Goal: Check status: Check status

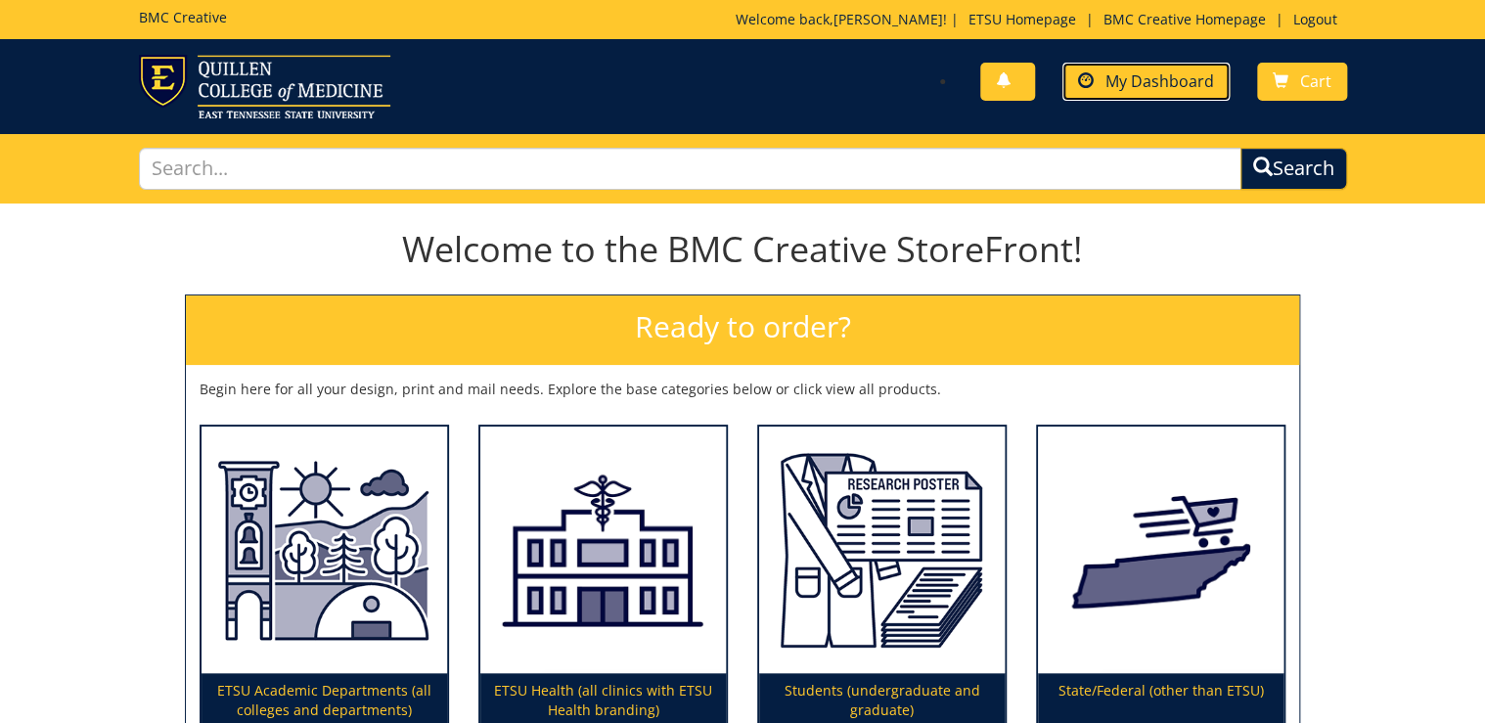
click at [1178, 70] on span "My Dashboard" at bounding box center [1160, 81] width 109 height 22
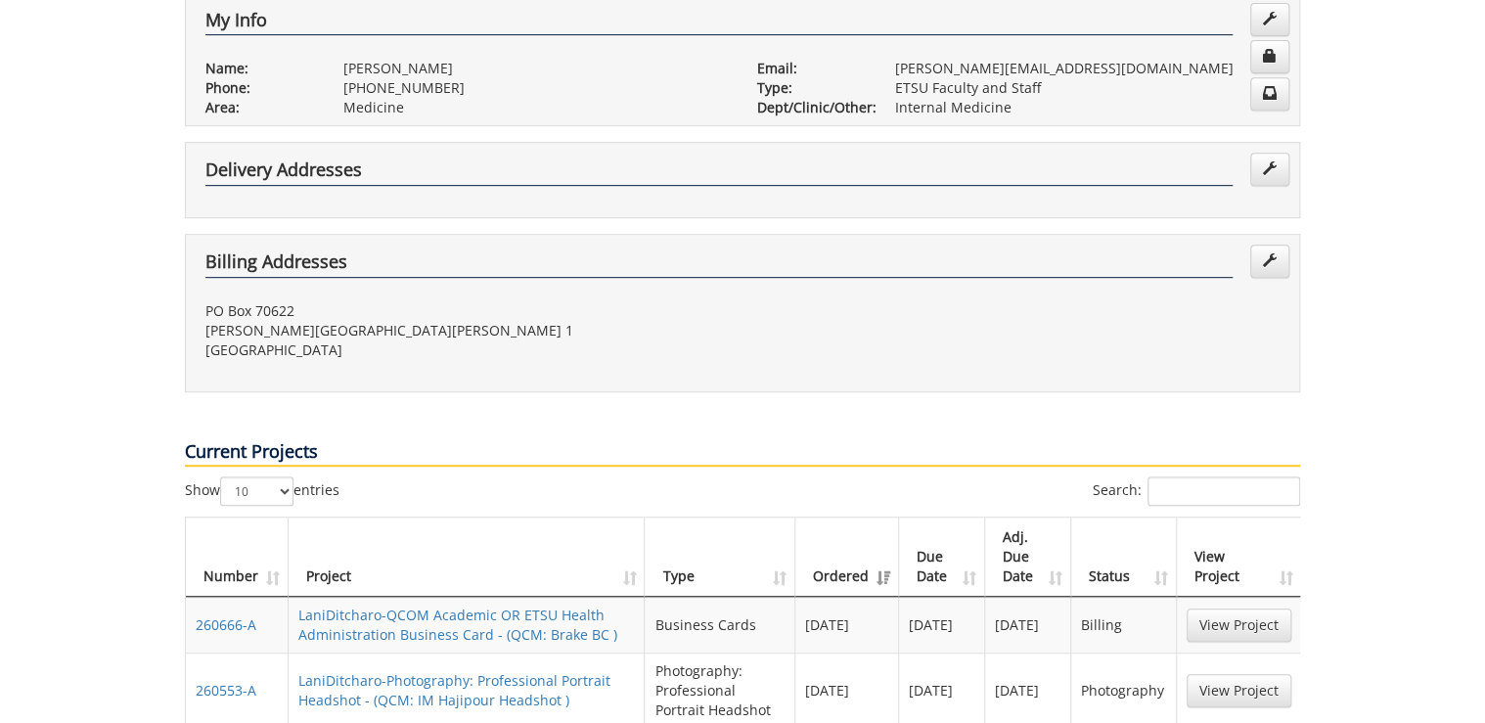
scroll to position [470, 0]
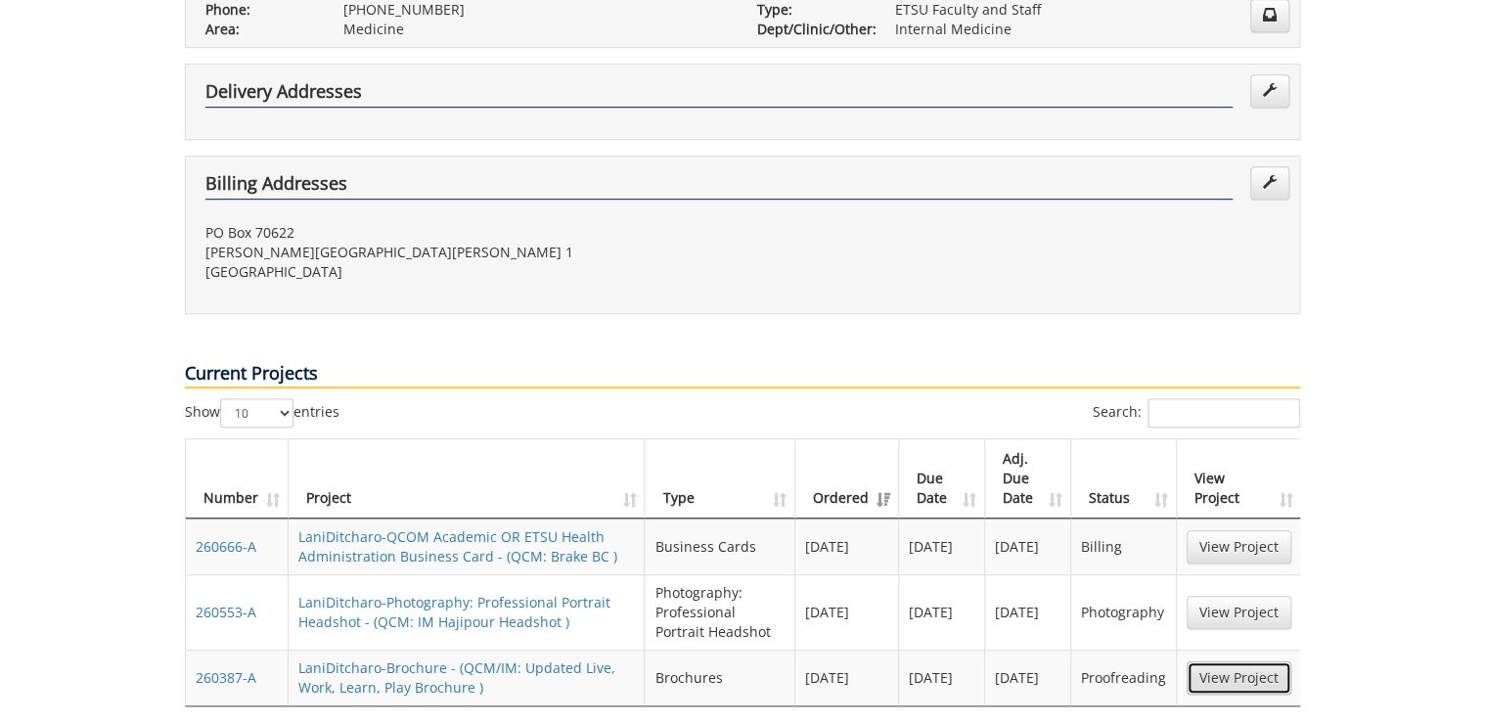
click at [1222, 661] on link "View Project" at bounding box center [1239, 677] width 105 height 33
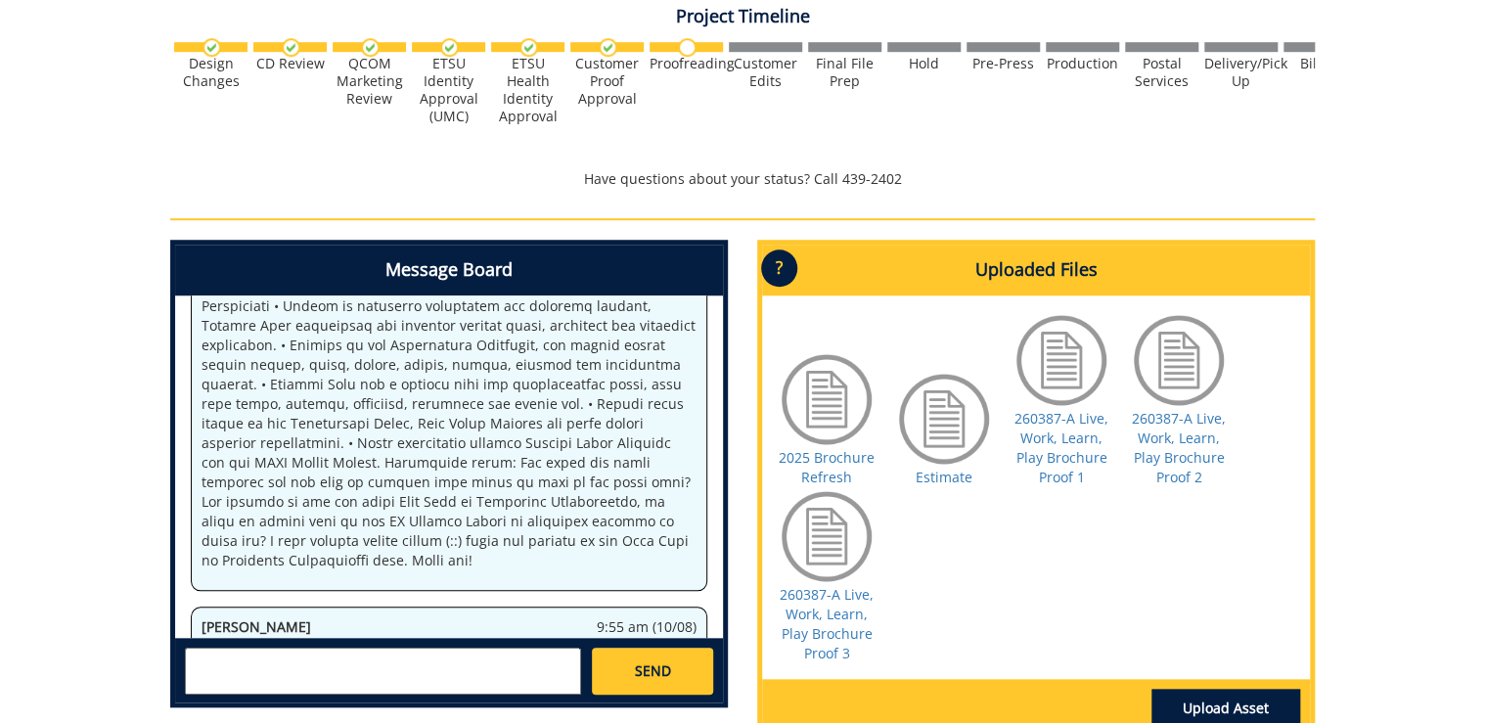
scroll to position [705, 0]
